Goal: Navigation & Orientation: Find specific page/section

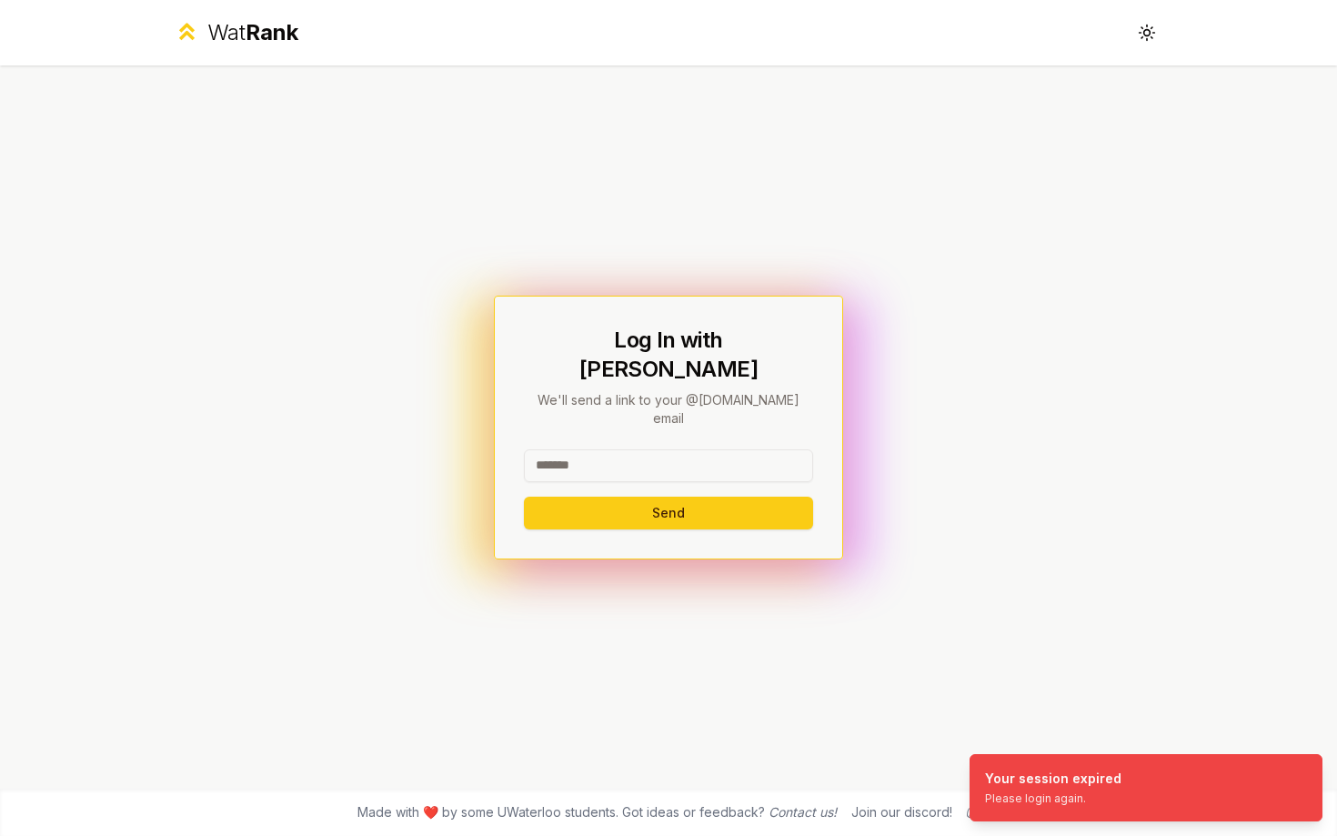
click at [540, 449] on input at bounding box center [668, 465] width 289 height 33
type input "******"
click at [524, 497] on button "Send" at bounding box center [668, 513] width 289 height 33
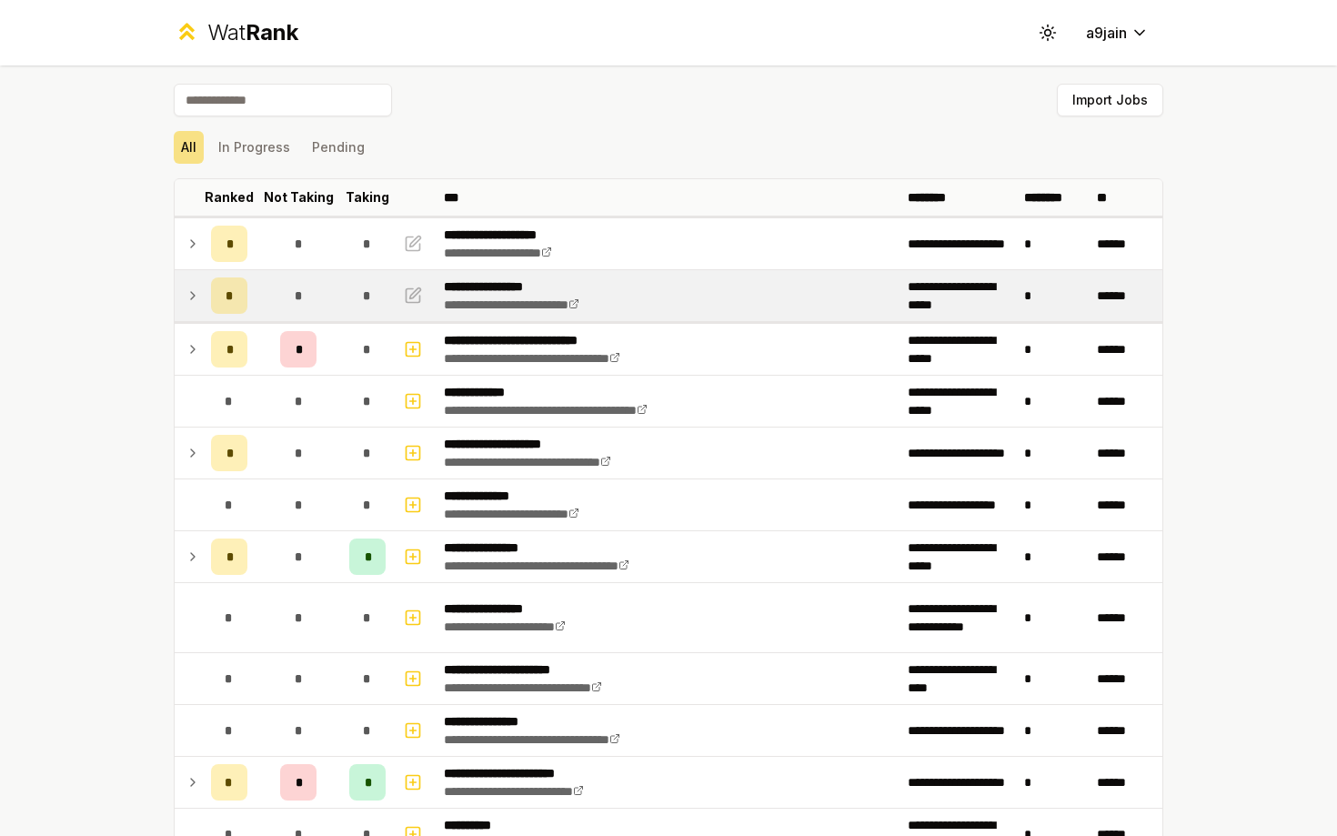
click at [193, 298] on icon at bounding box center [193, 296] width 15 height 22
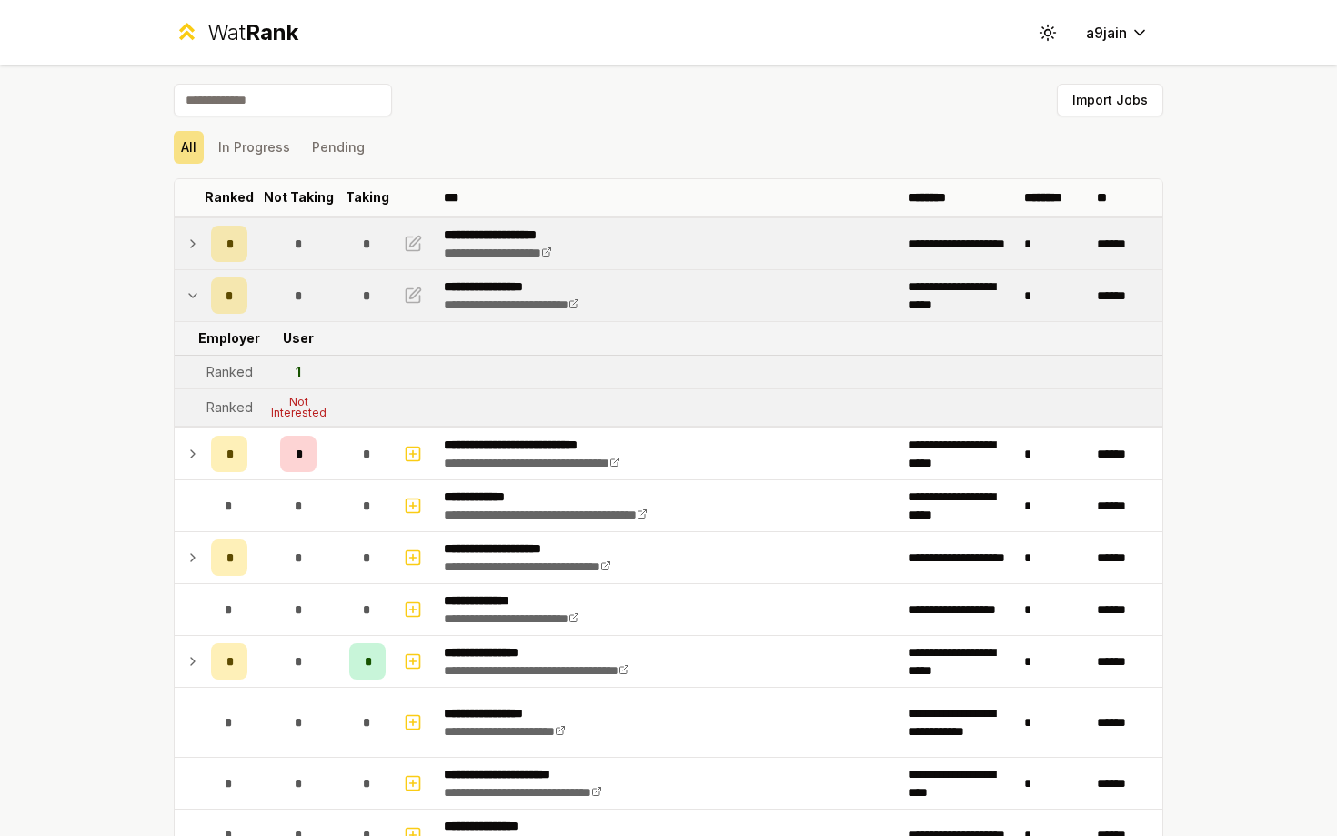
click at [209, 234] on td "*" at bounding box center [229, 243] width 51 height 51
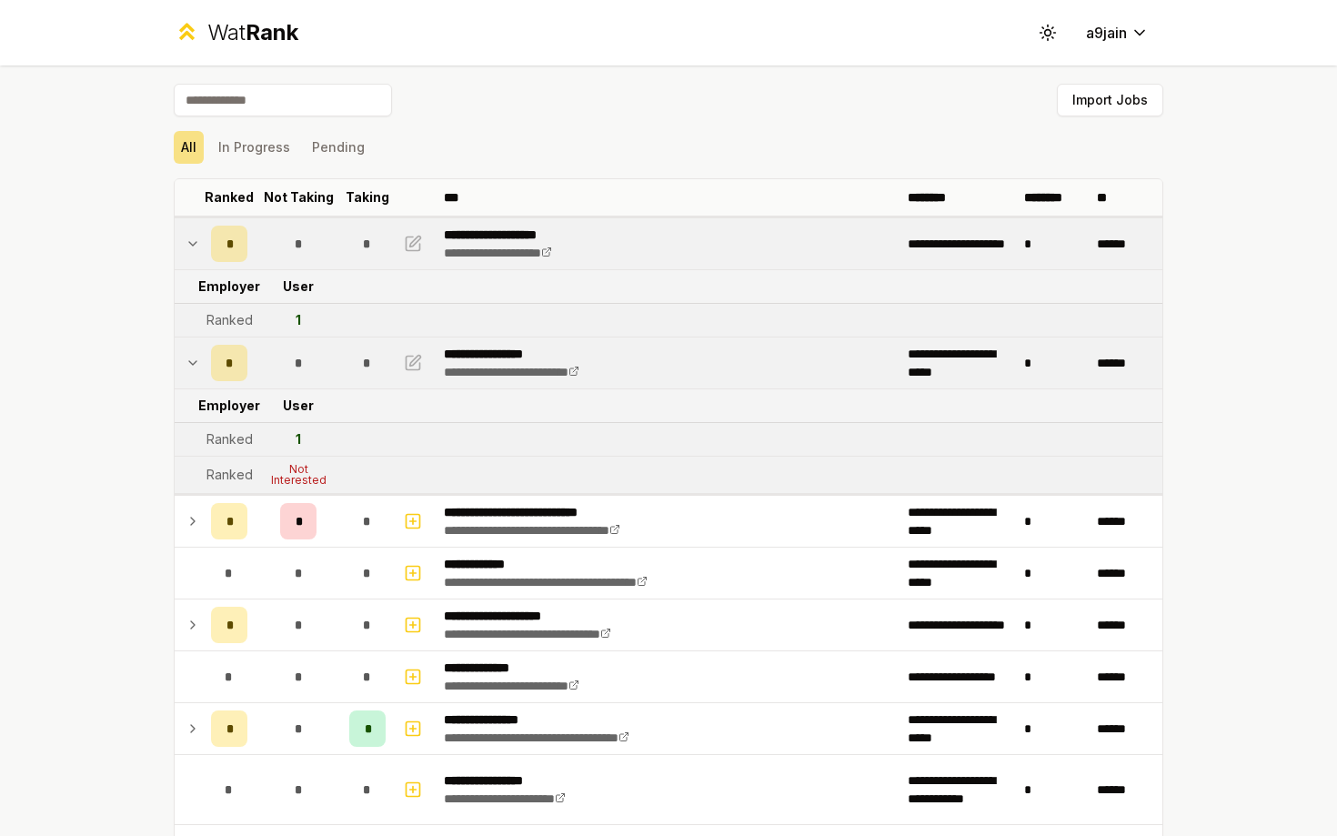
click at [195, 230] on td at bounding box center [189, 243] width 29 height 51
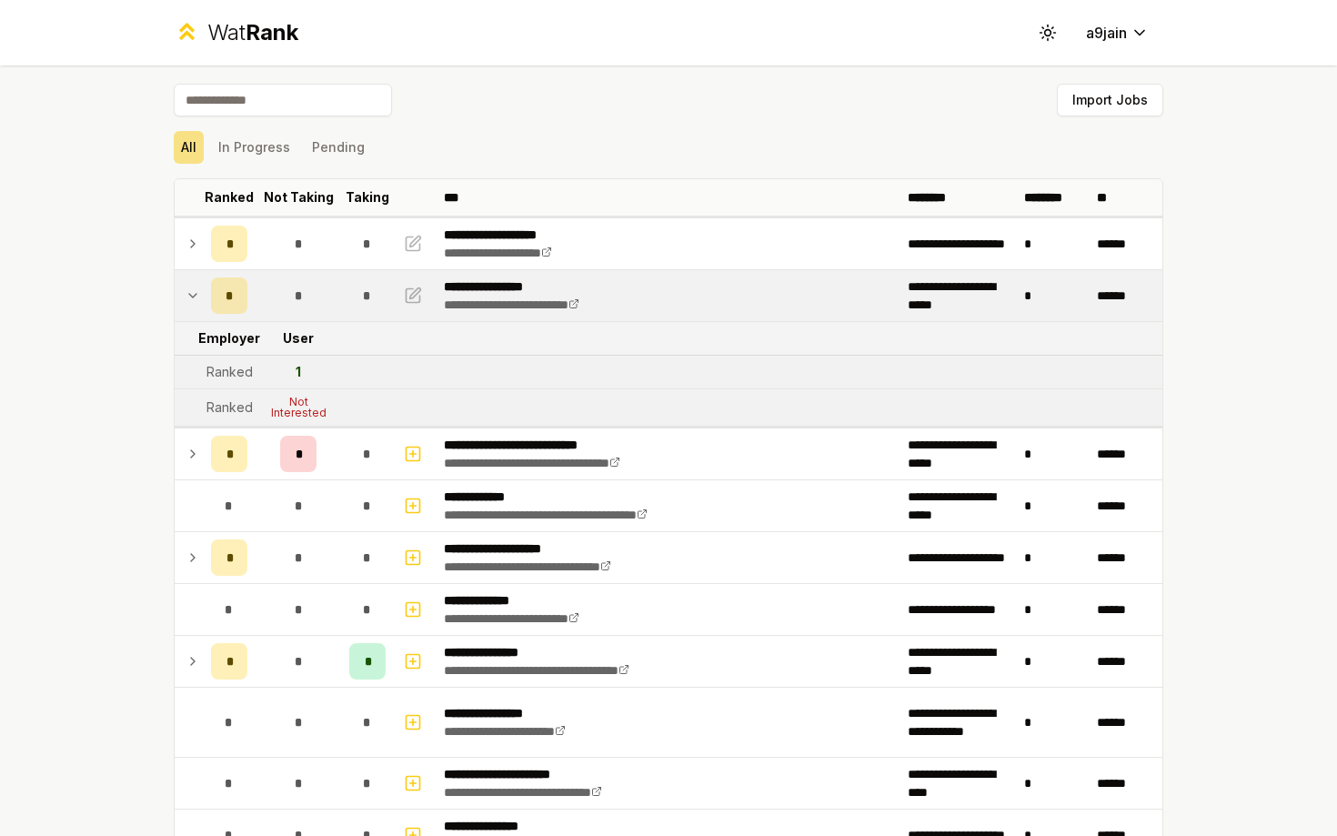
click at [196, 305] on icon at bounding box center [193, 296] width 15 height 22
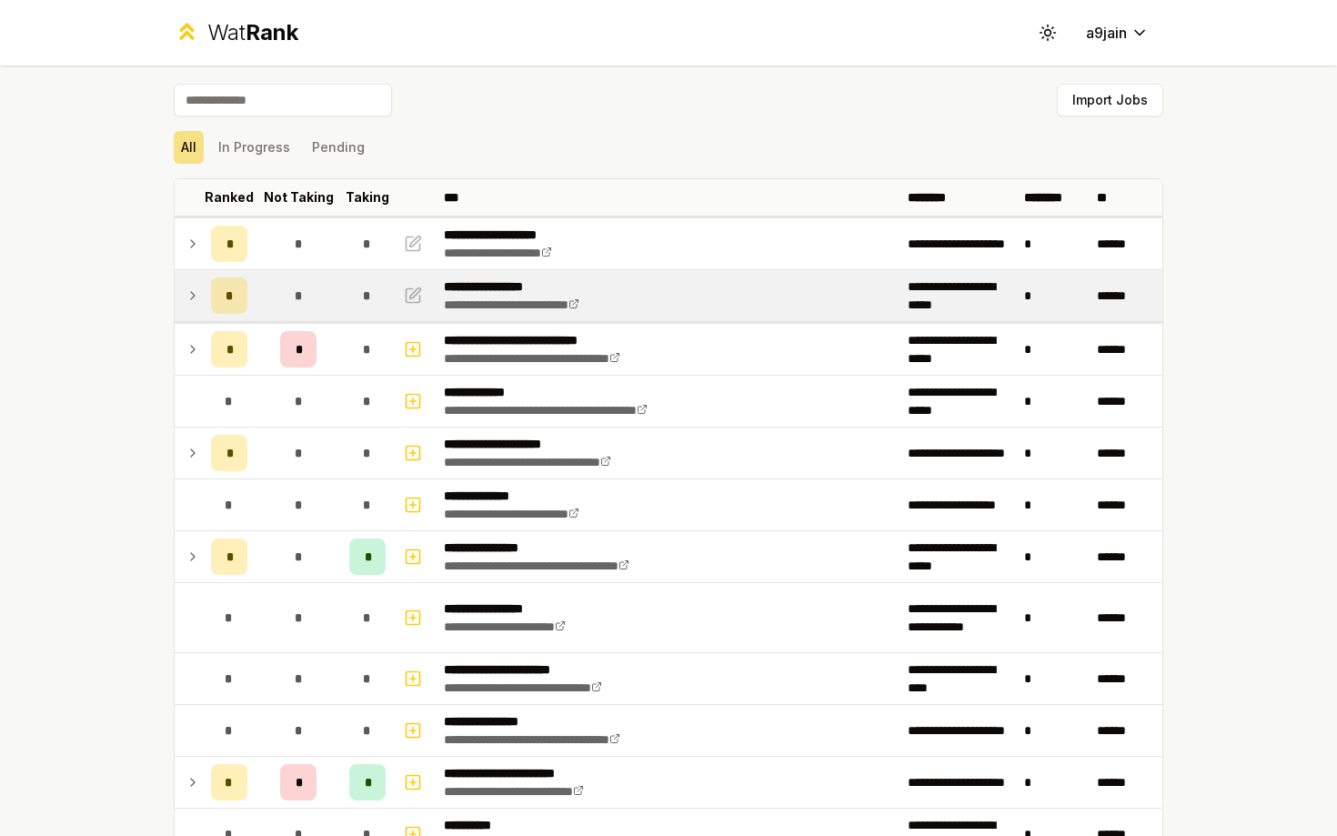
click at [196, 305] on icon at bounding box center [193, 296] width 15 height 22
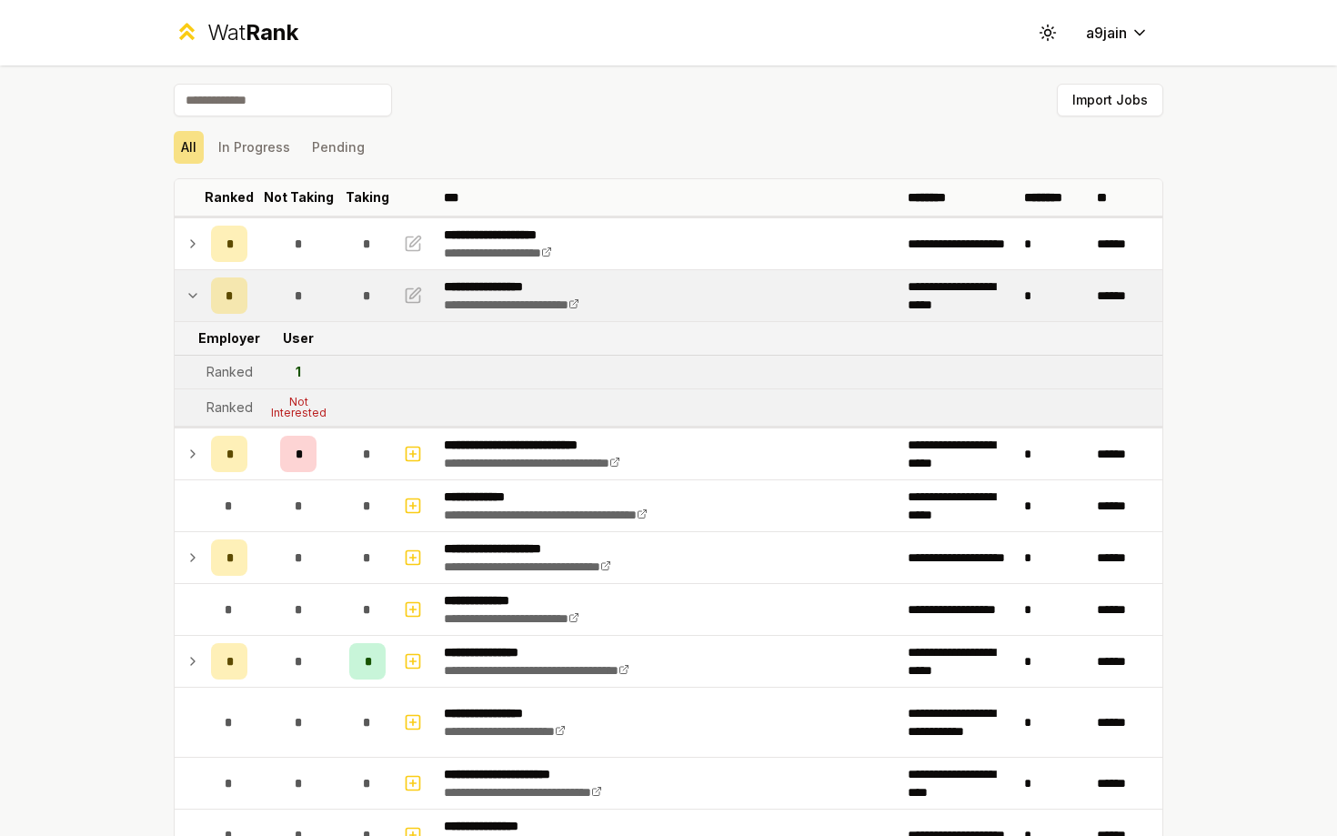
click at [197, 304] on icon at bounding box center [193, 296] width 15 height 22
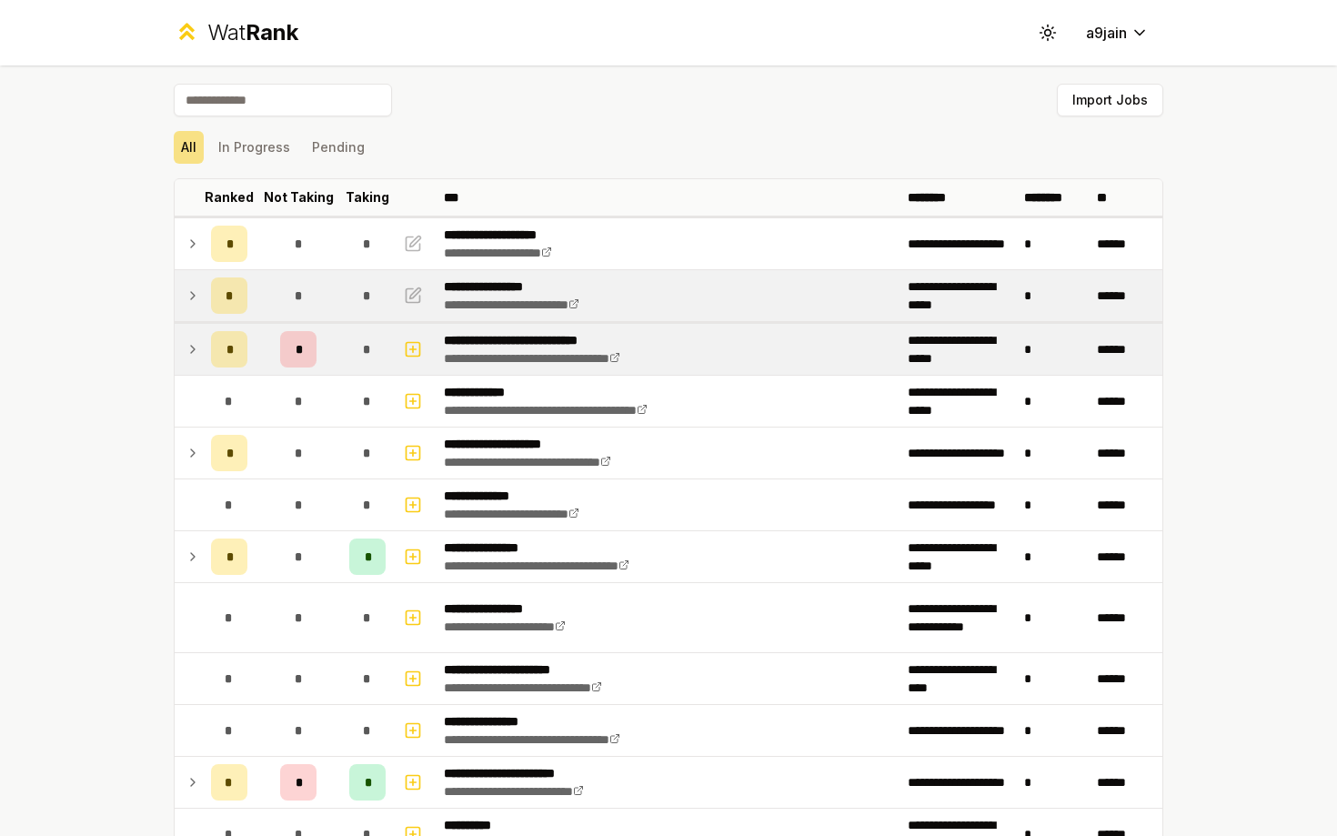
click at [196, 349] on icon at bounding box center [193, 349] width 15 height 22
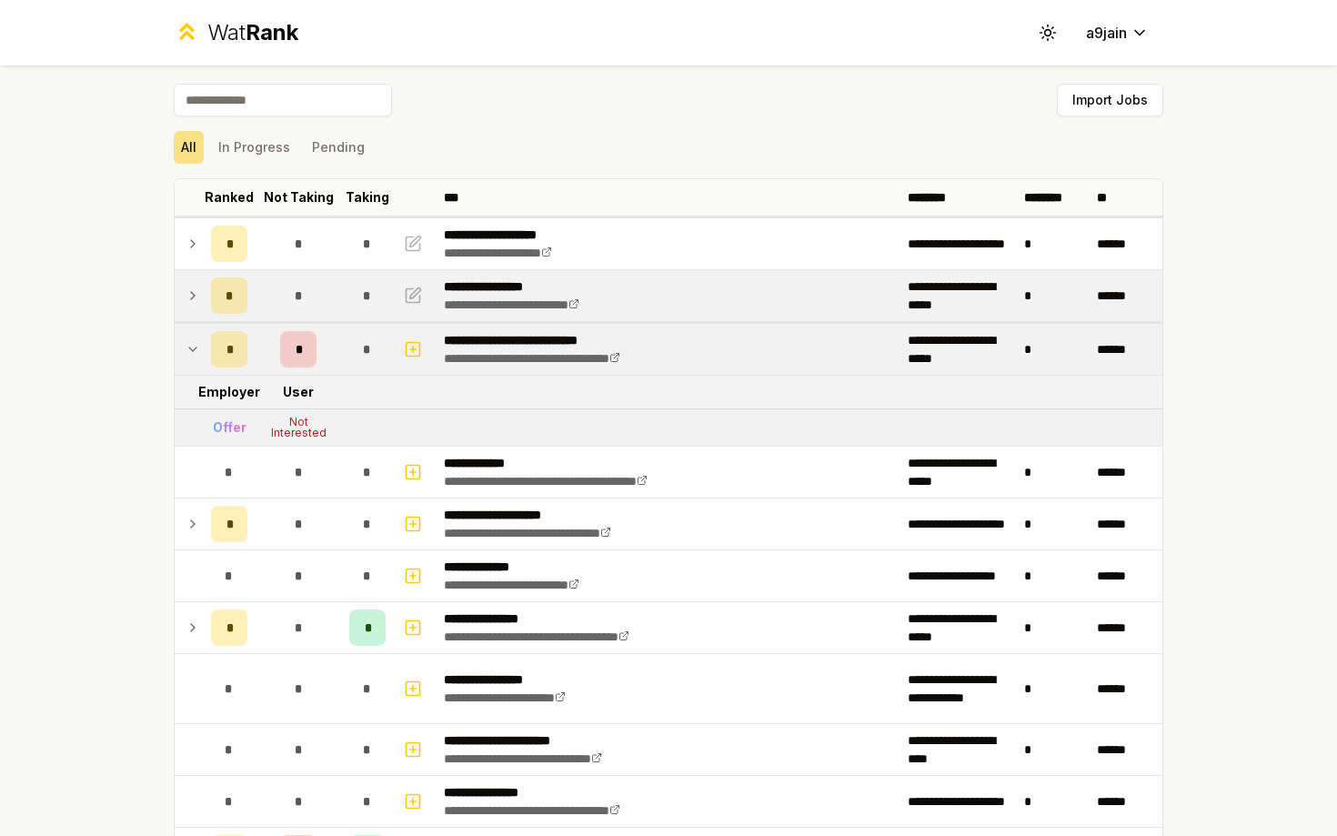
click at [196, 349] on icon at bounding box center [193, 349] width 15 height 22
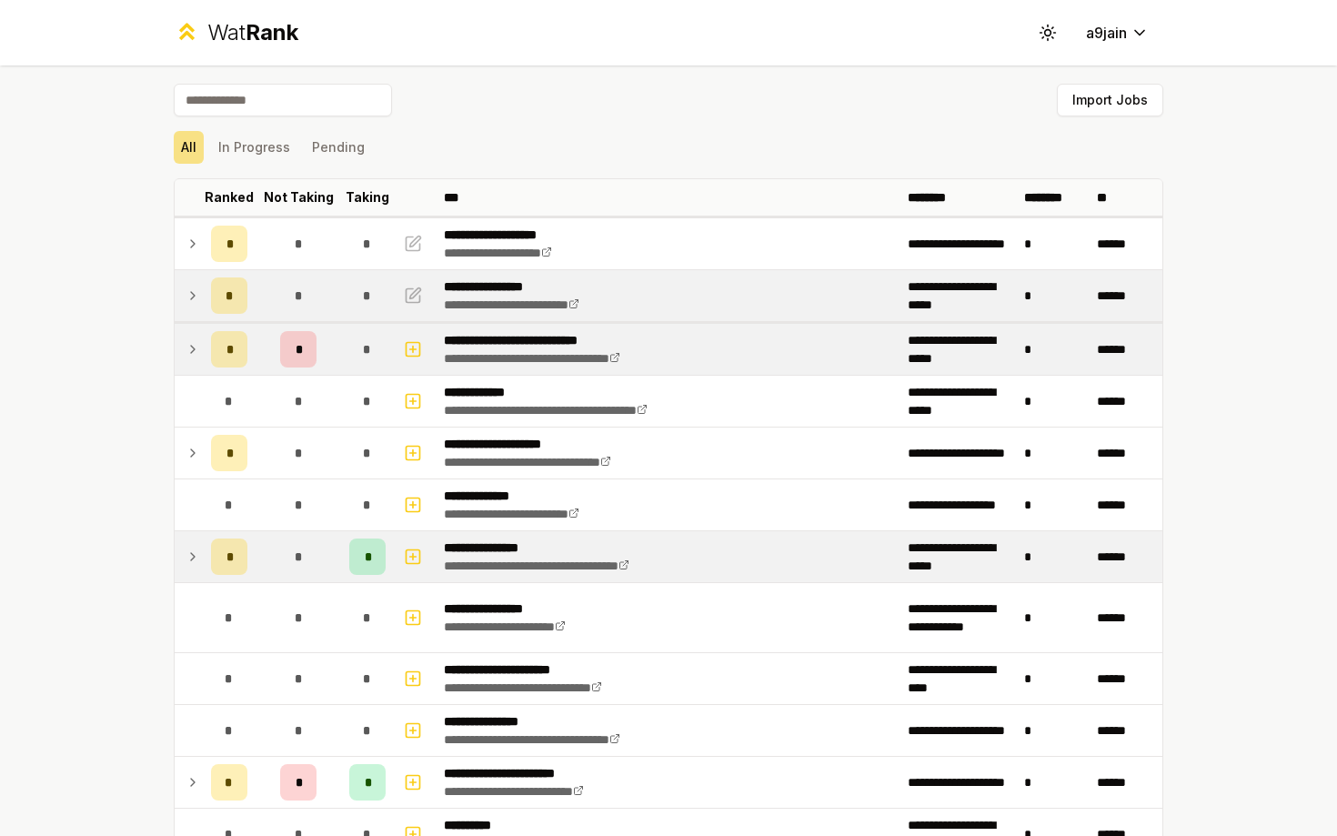
click at [208, 559] on td "*" at bounding box center [229, 556] width 51 height 51
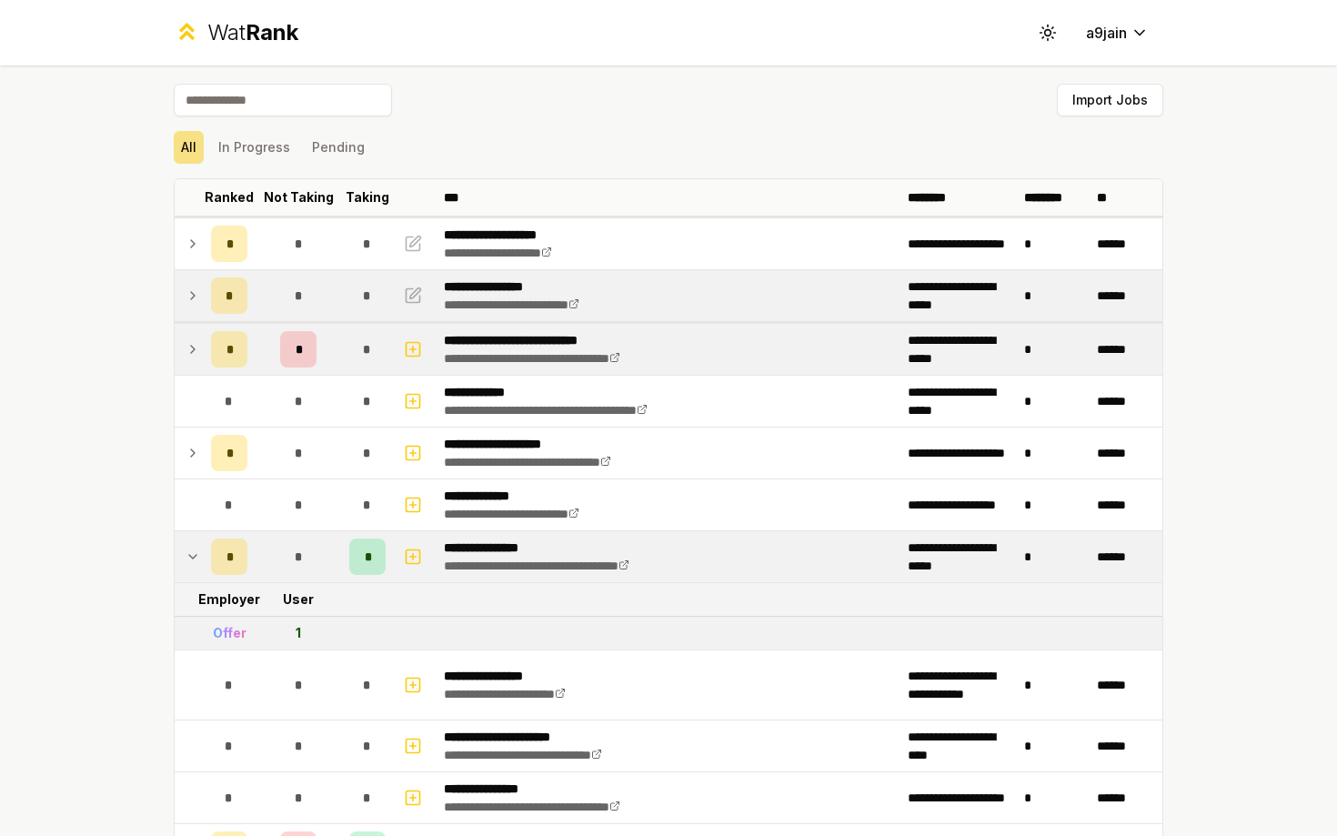
click at [208, 559] on td "*" at bounding box center [229, 556] width 51 height 51
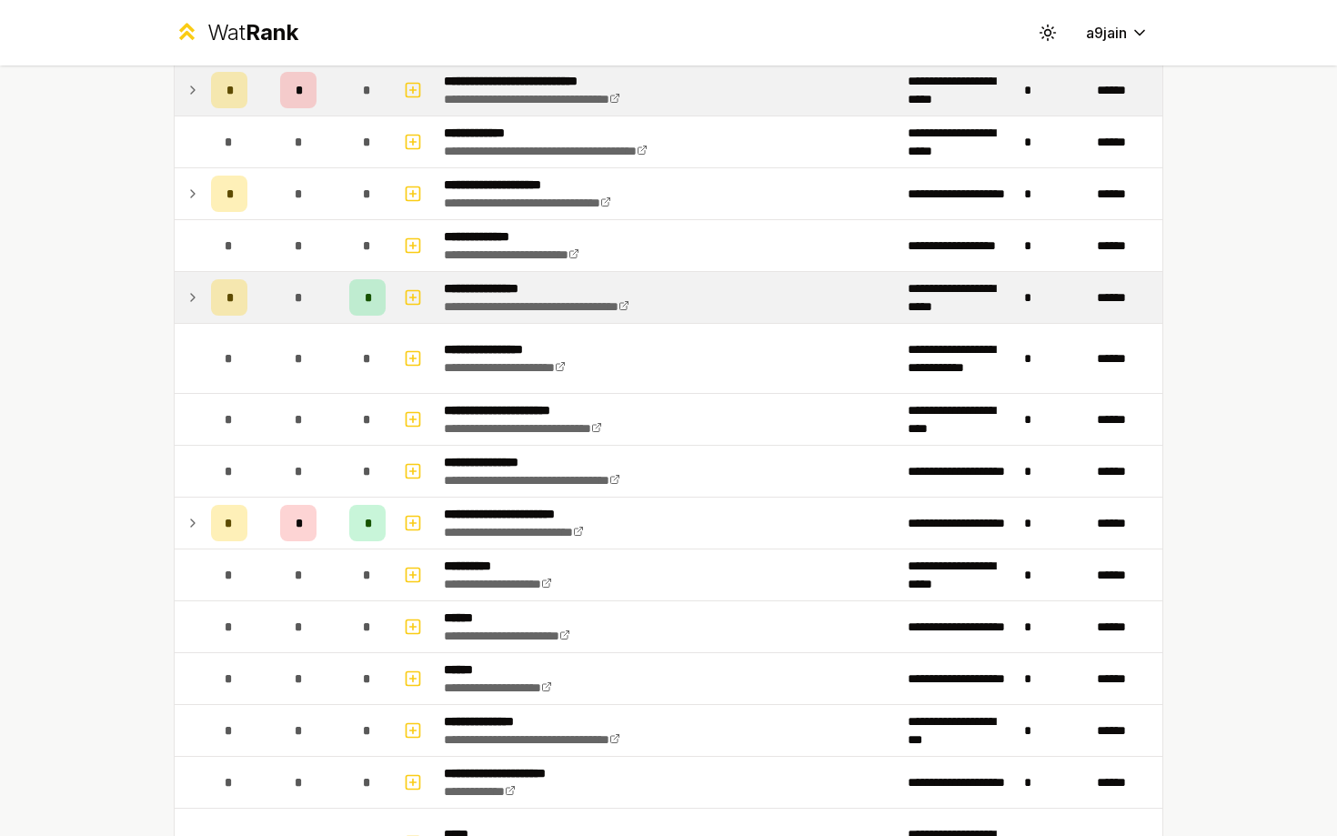
scroll to position [609, 0]
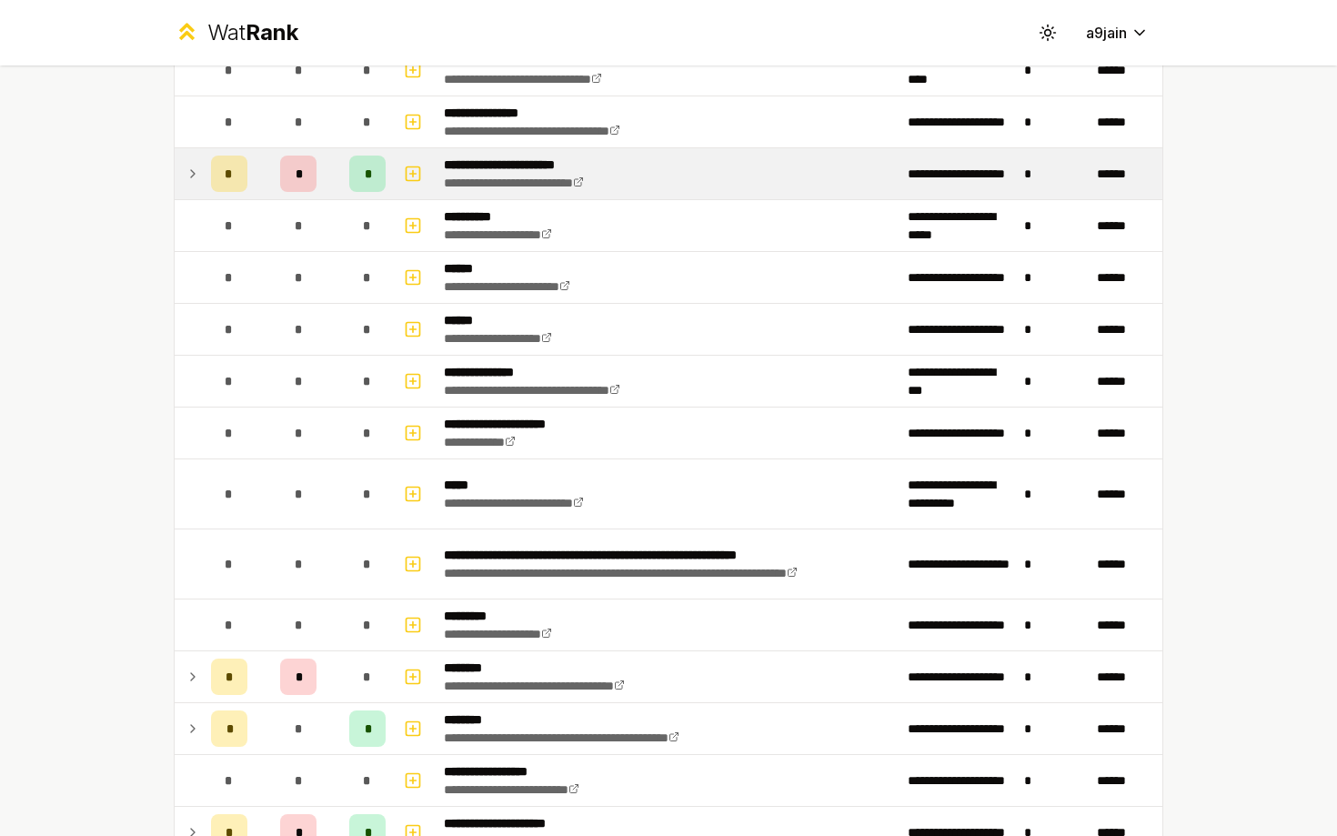
click at [190, 182] on icon at bounding box center [193, 174] width 15 height 22
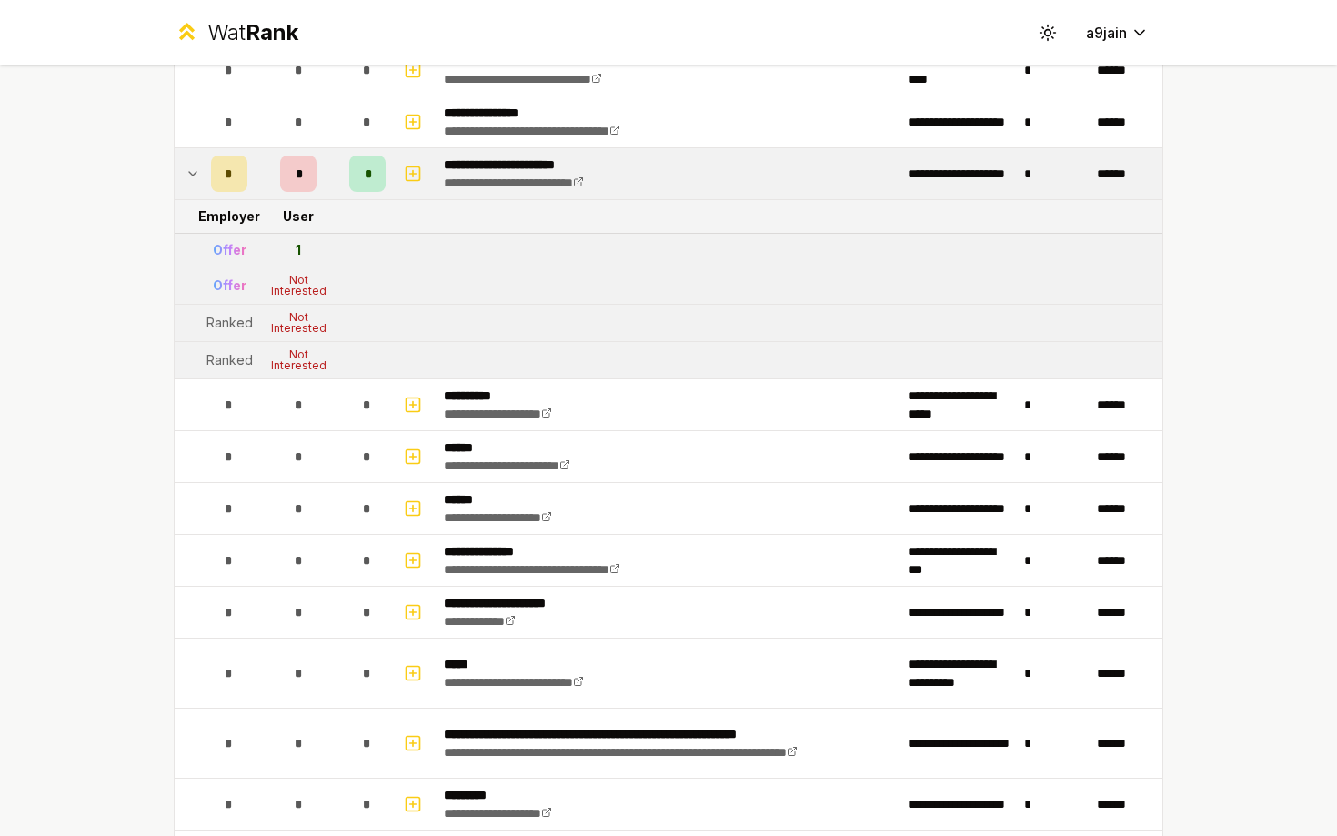
click at [190, 182] on icon at bounding box center [193, 174] width 15 height 22
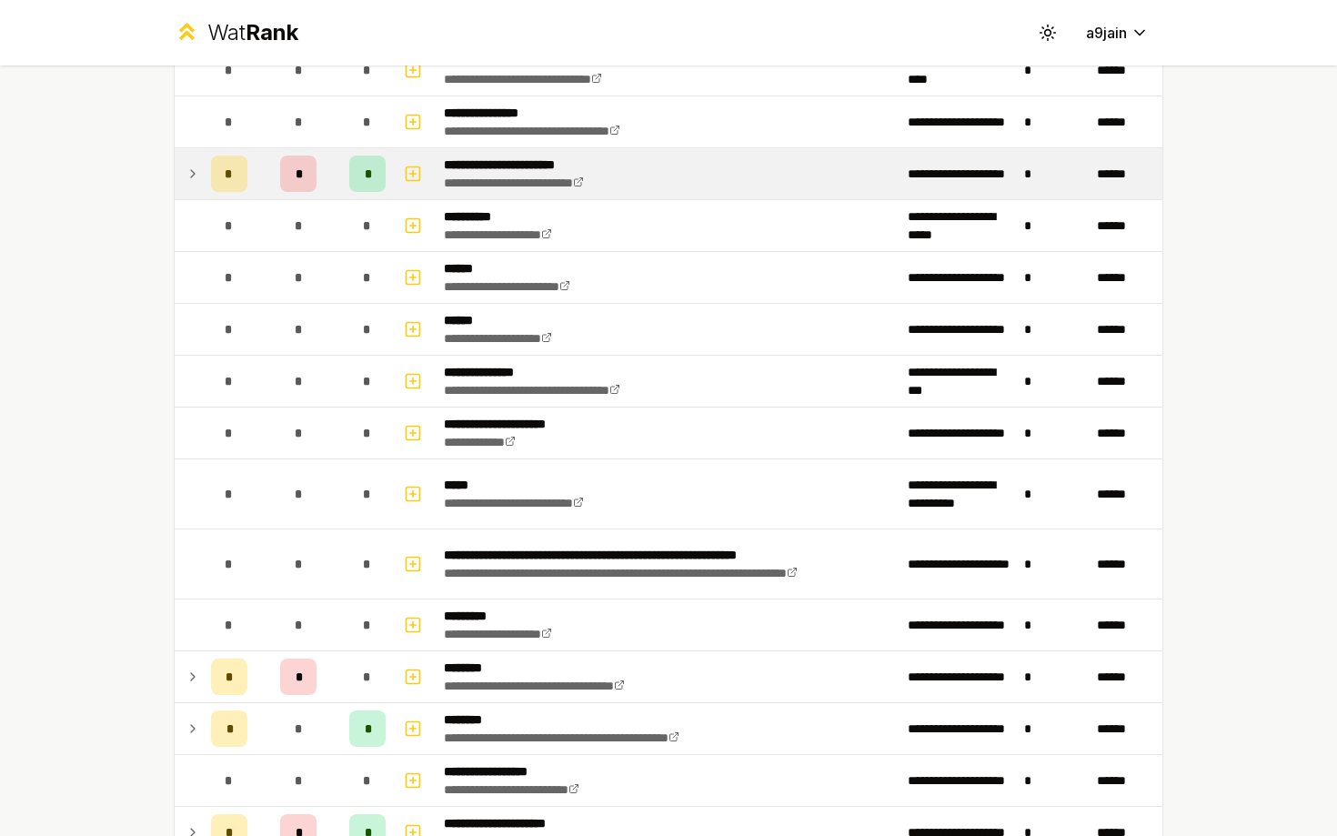
click at [190, 182] on icon at bounding box center [193, 174] width 15 height 22
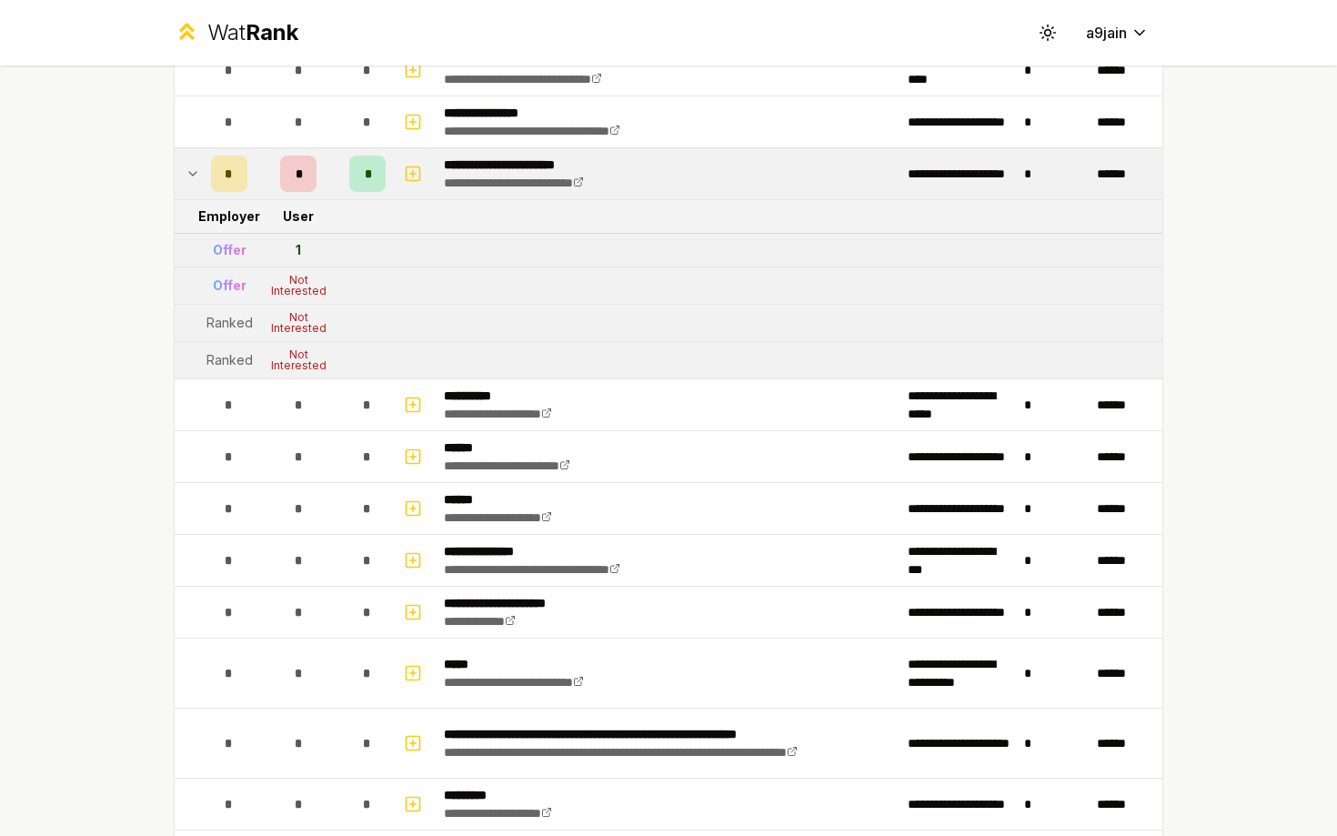
click at [190, 182] on icon at bounding box center [193, 174] width 15 height 22
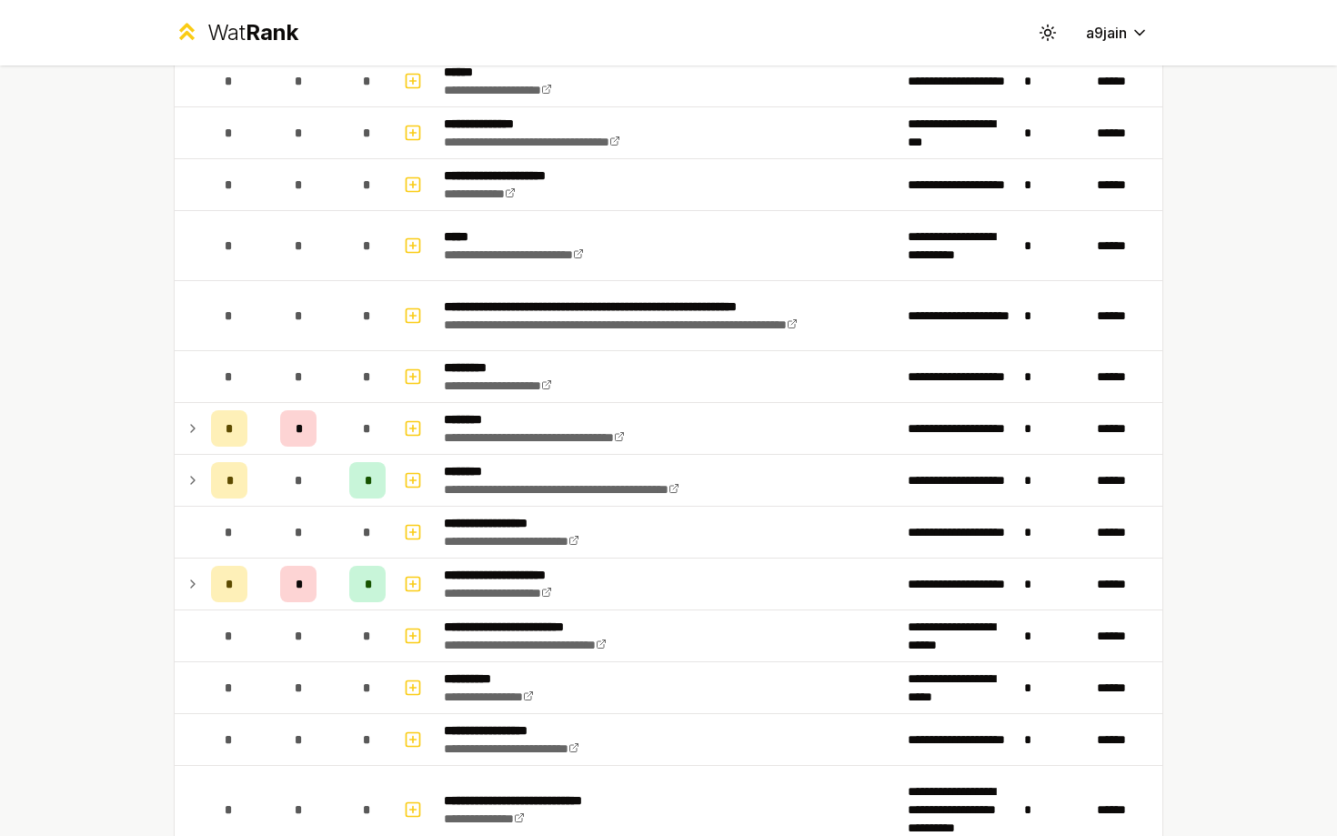
scroll to position [870, 0]
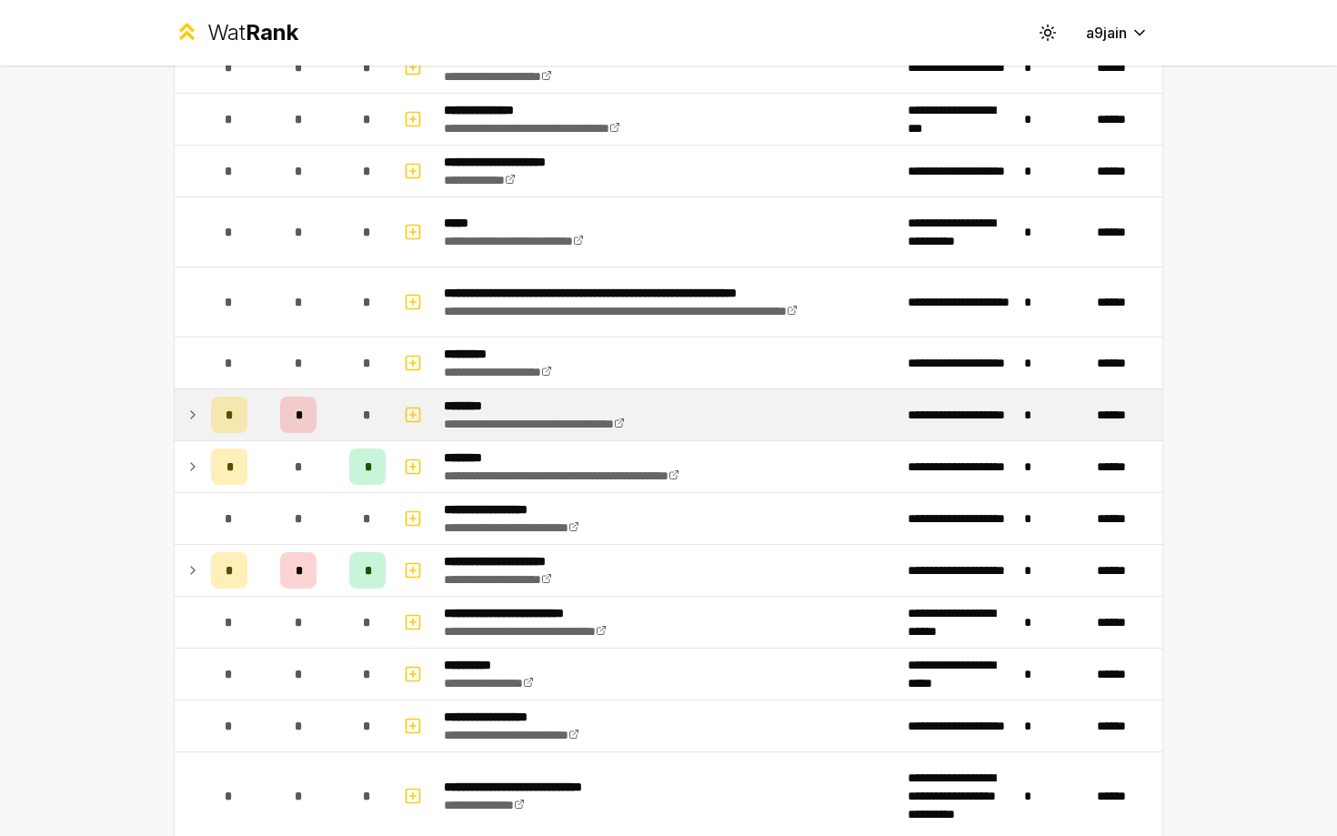
click at [191, 416] on icon at bounding box center [193, 415] width 15 height 22
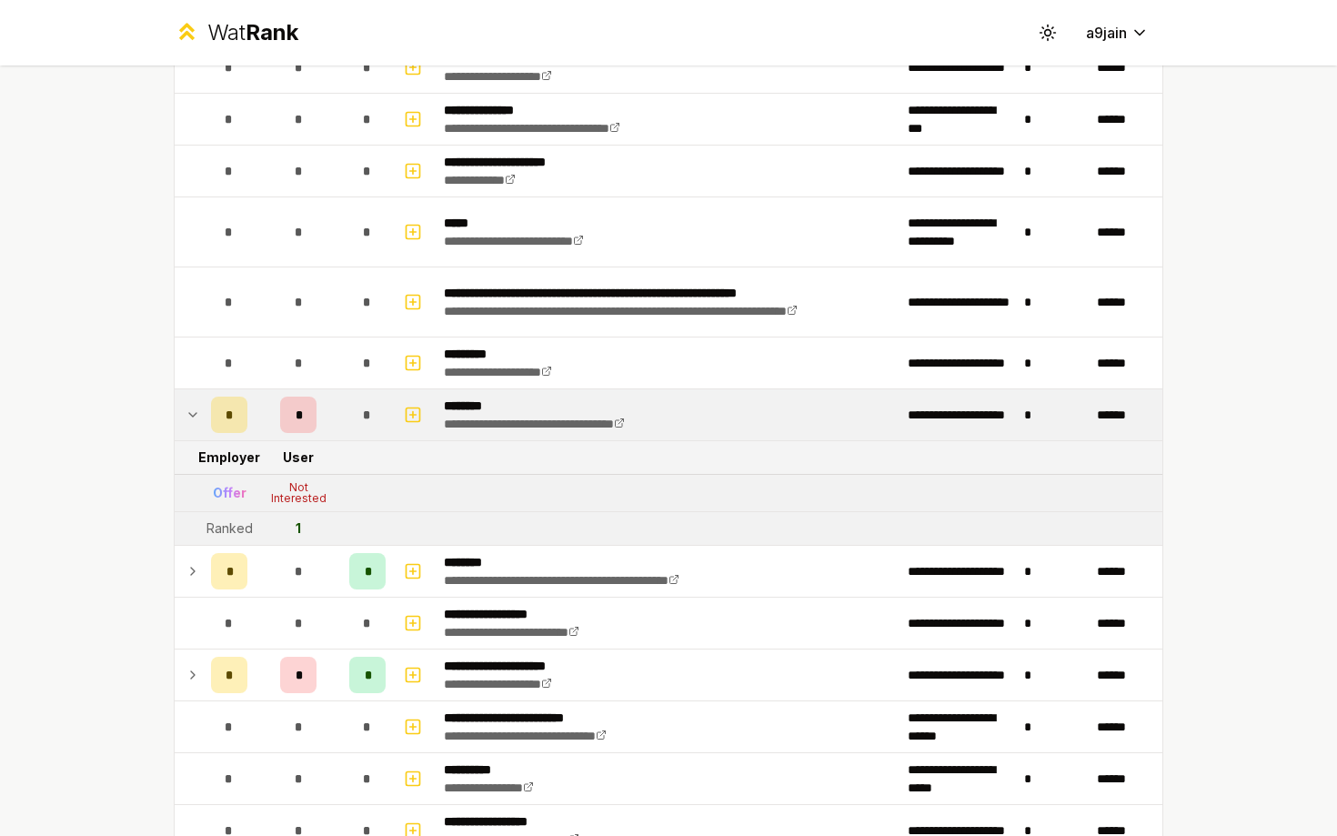
click at [191, 416] on icon at bounding box center [193, 415] width 15 height 22
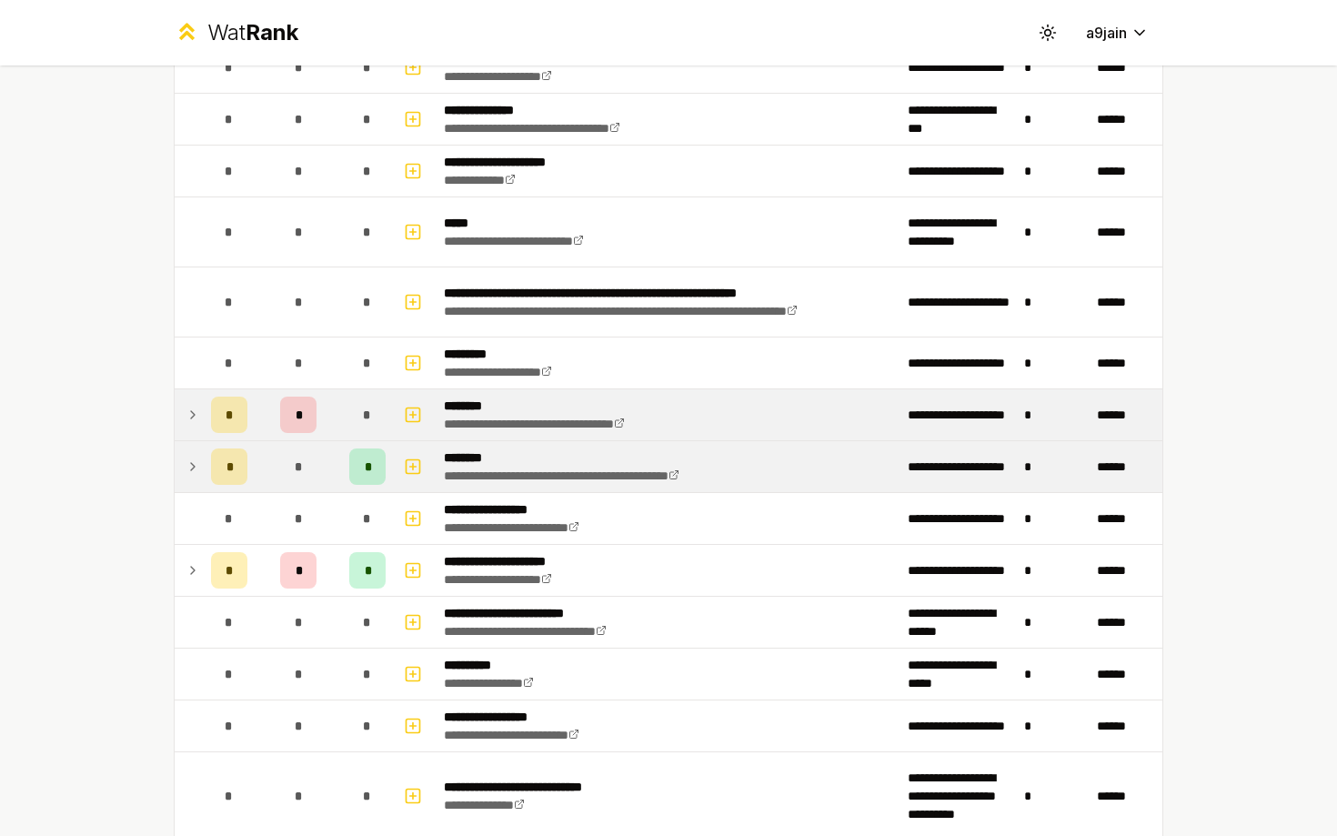
click at [190, 475] on icon at bounding box center [193, 467] width 15 height 22
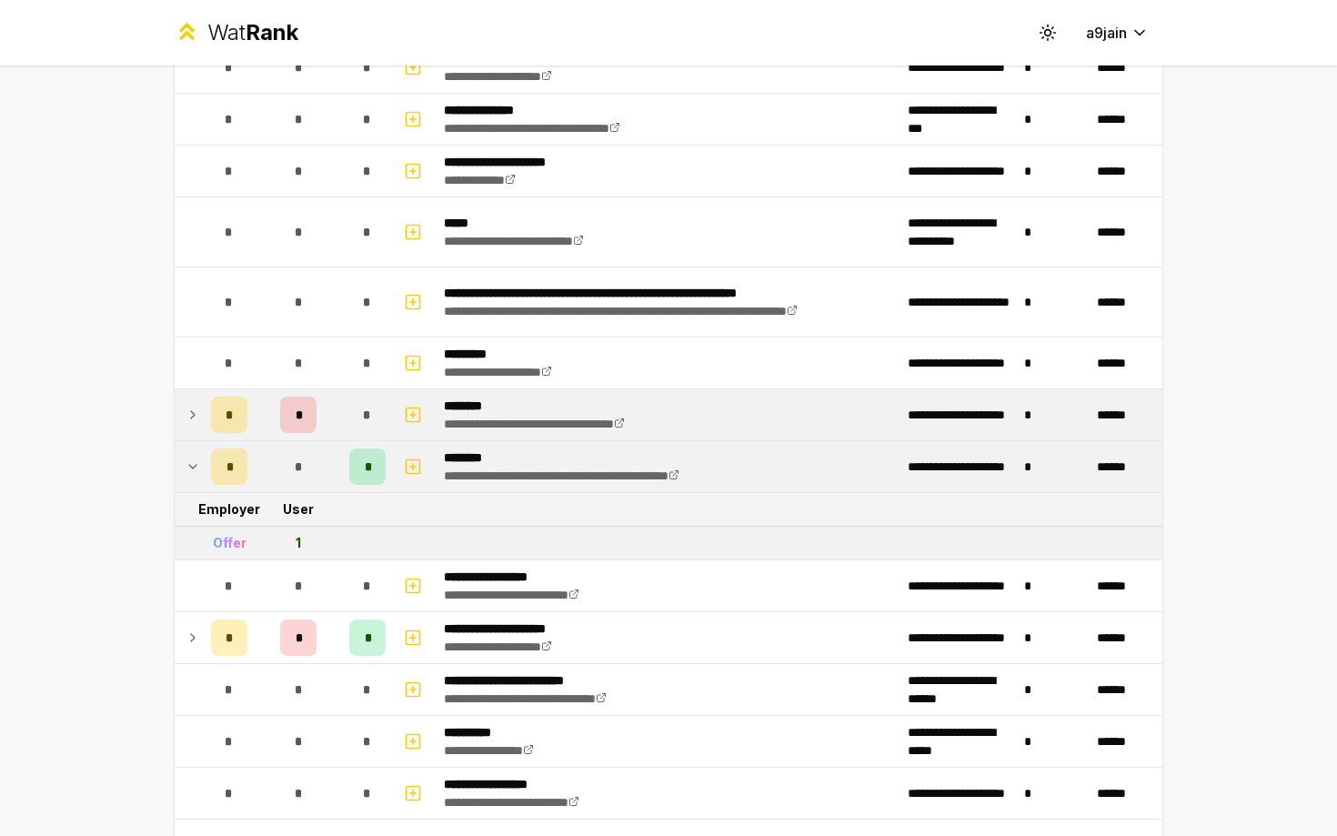
click at [191, 475] on icon at bounding box center [193, 467] width 15 height 22
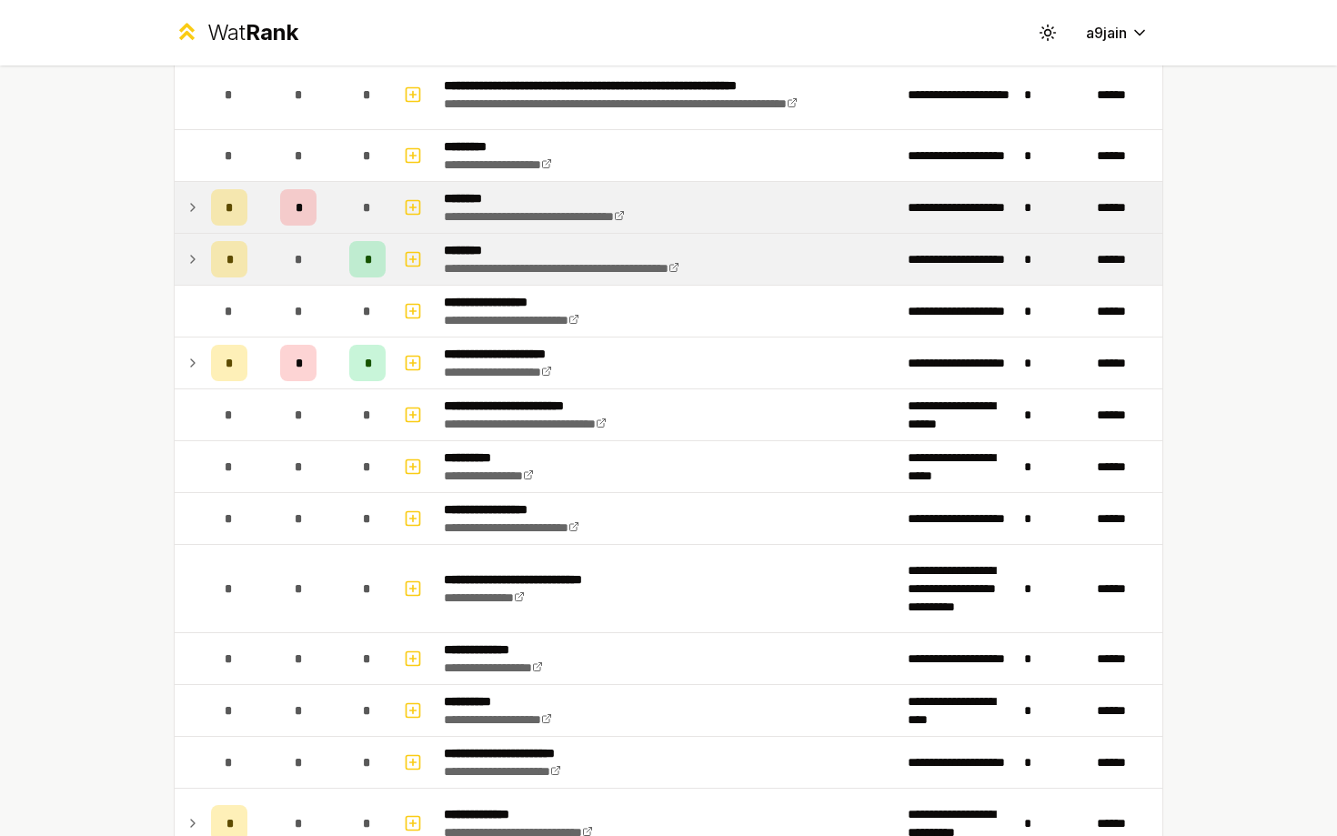
scroll to position [1116, 0]
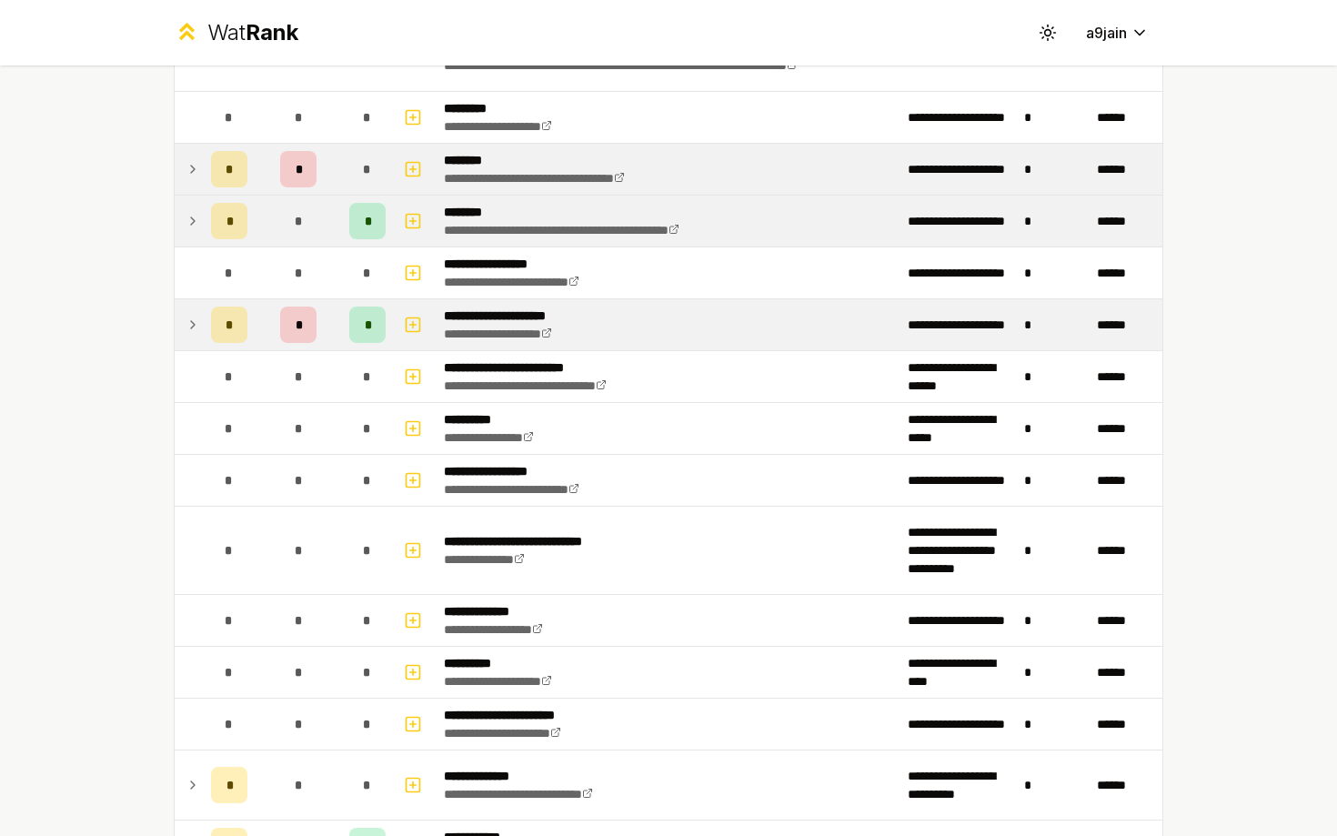
click at [187, 330] on icon at bounding box center [193, 325] width 15 height 22
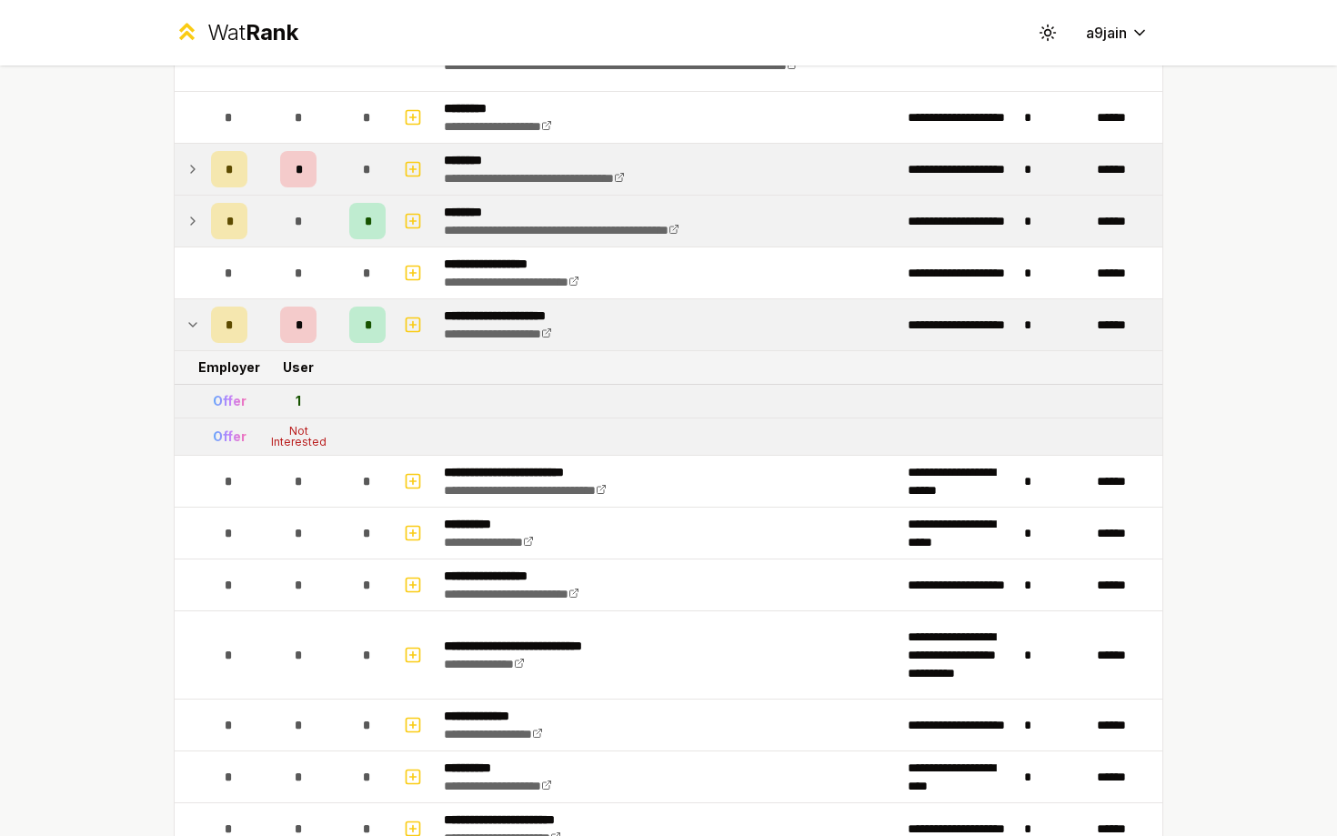
click at [187, 330] on icon at bounding box center [193, 325] width 15 height 22
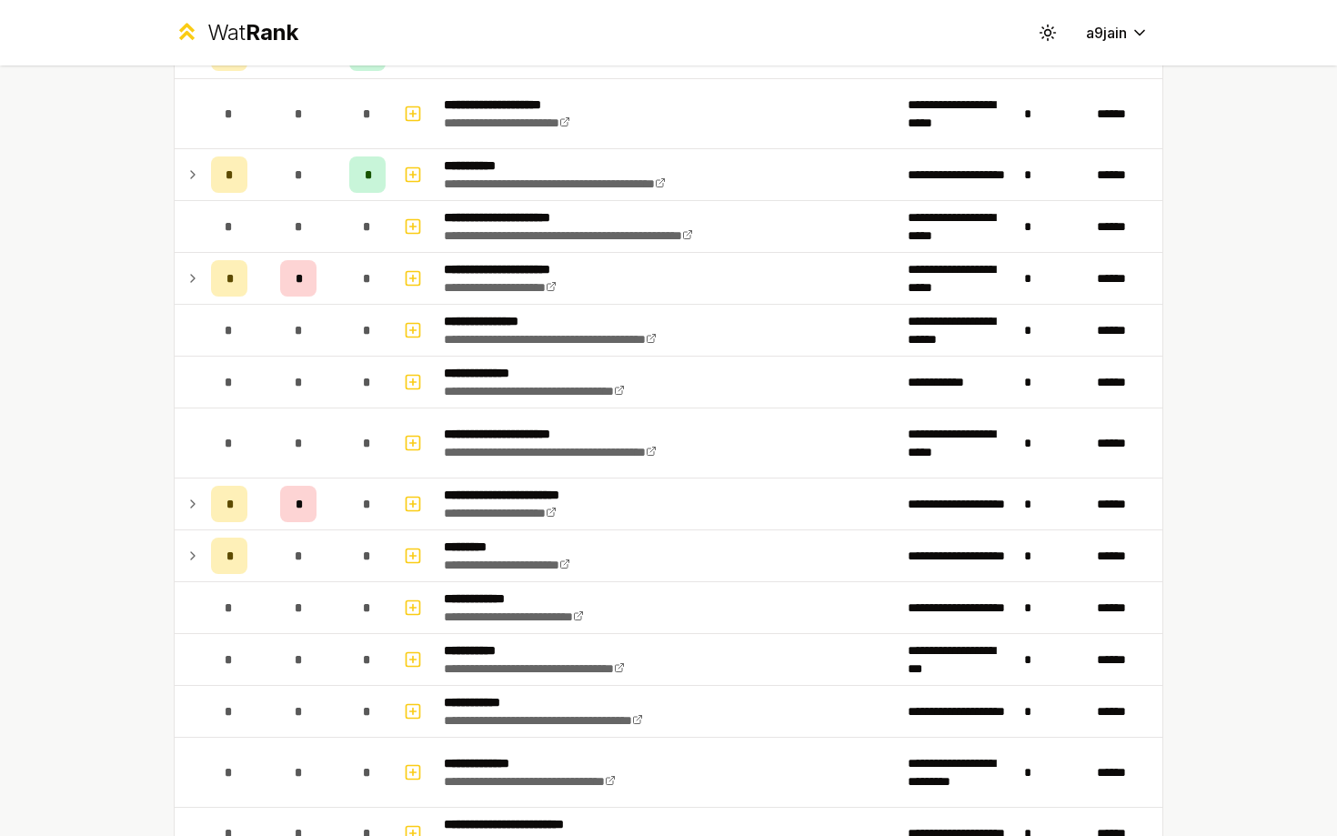
scroll to position [2128, 0]
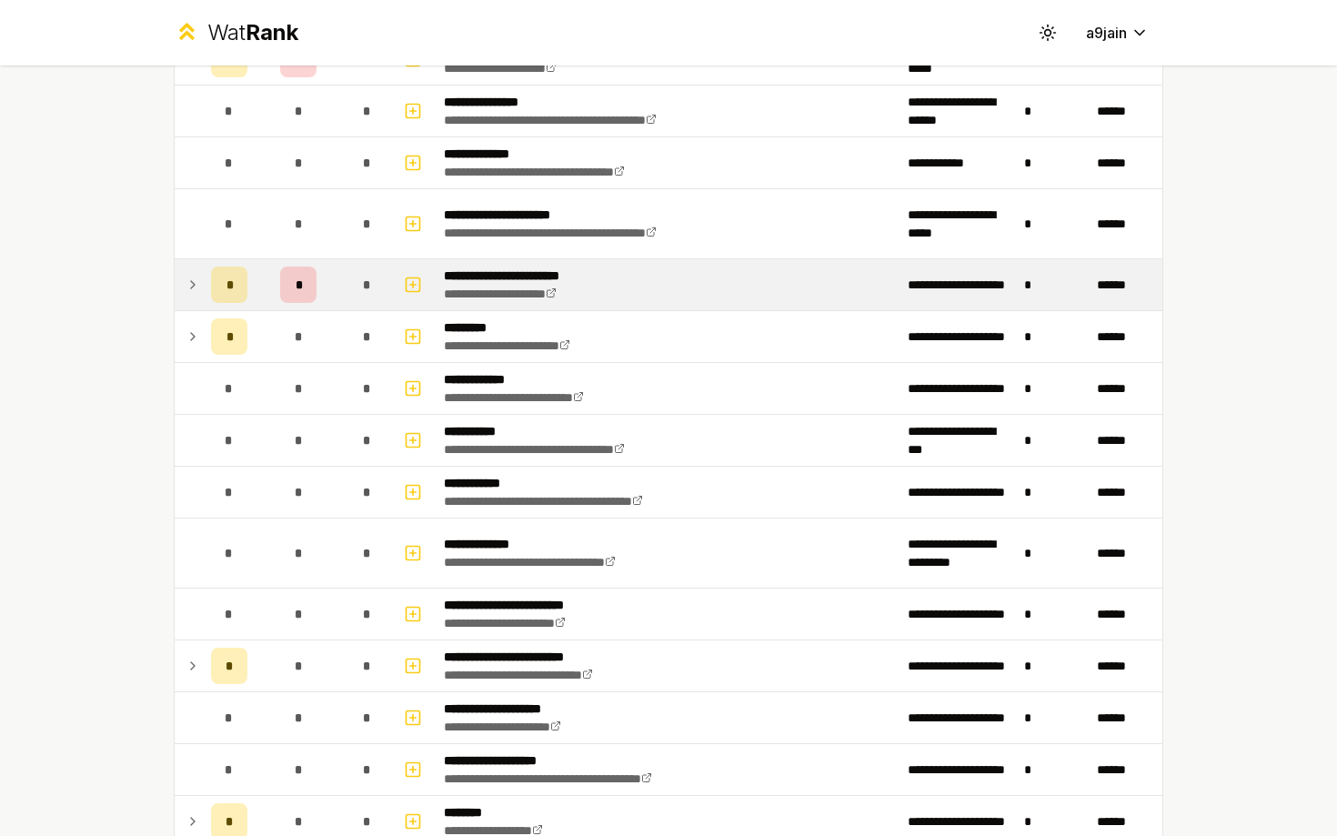
click at [187, 287] on icon at bounding box center [193, 285] width 15 height 22
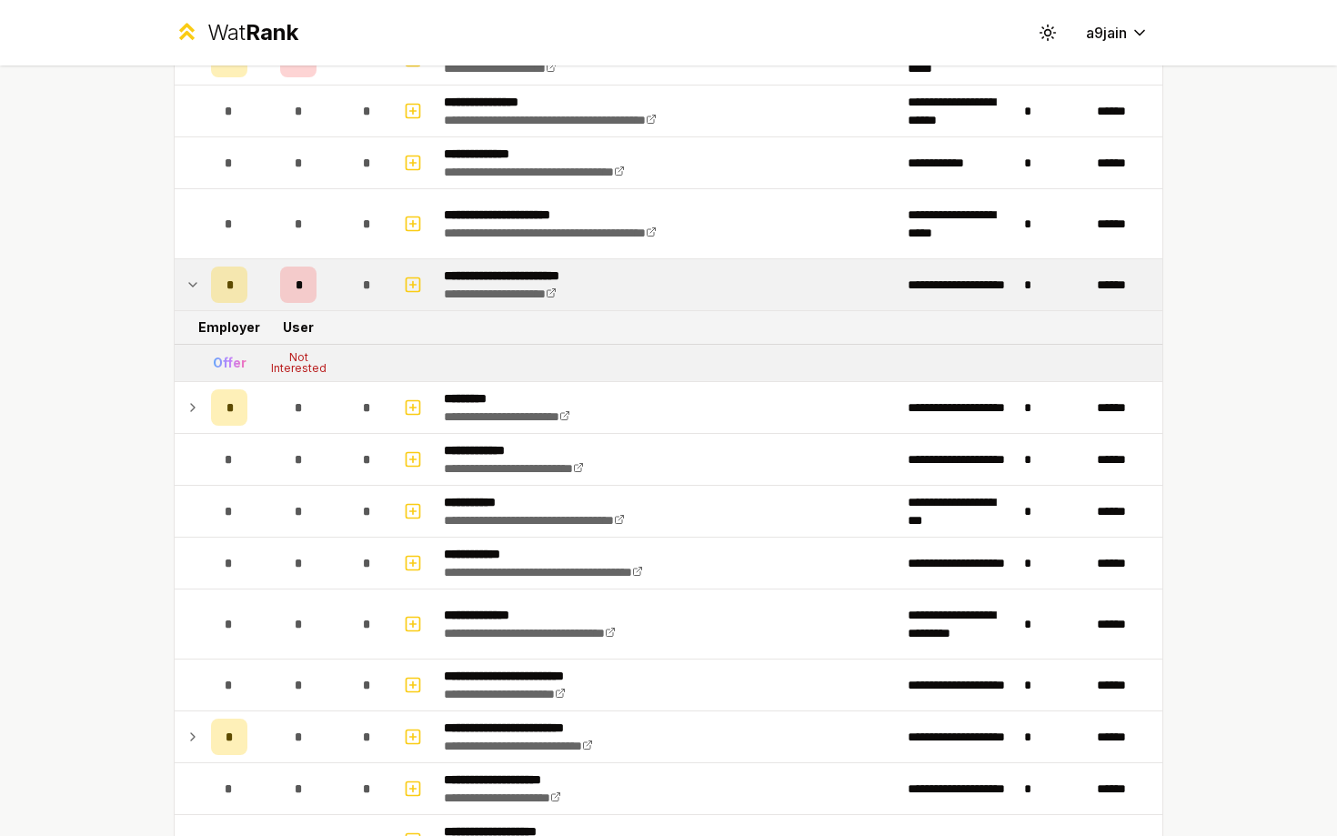
click at [187, 287] on icon at bounding box center [193, 285] width 15 height 22
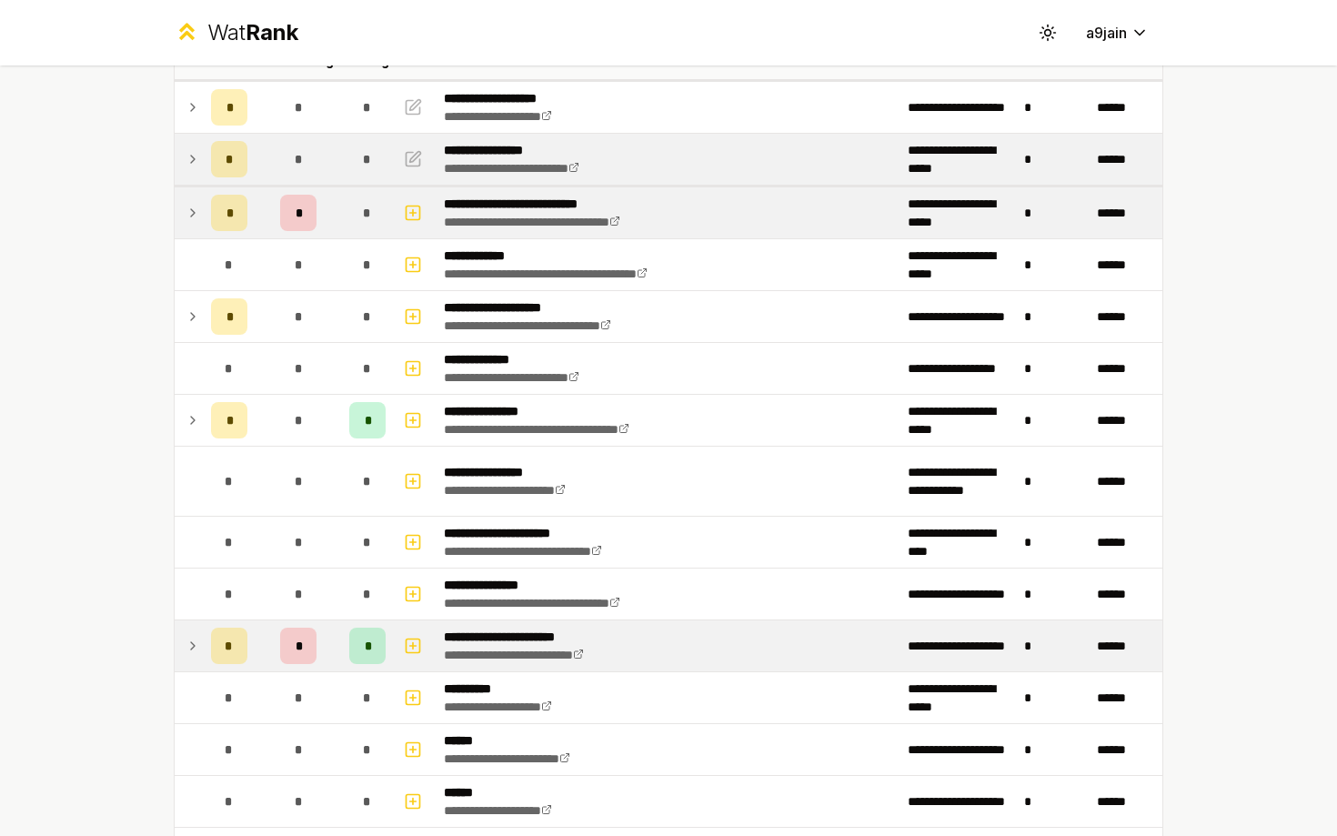
scroll to position [0, 0]
